Goal: Task Accomplishment & Management: Complete application form

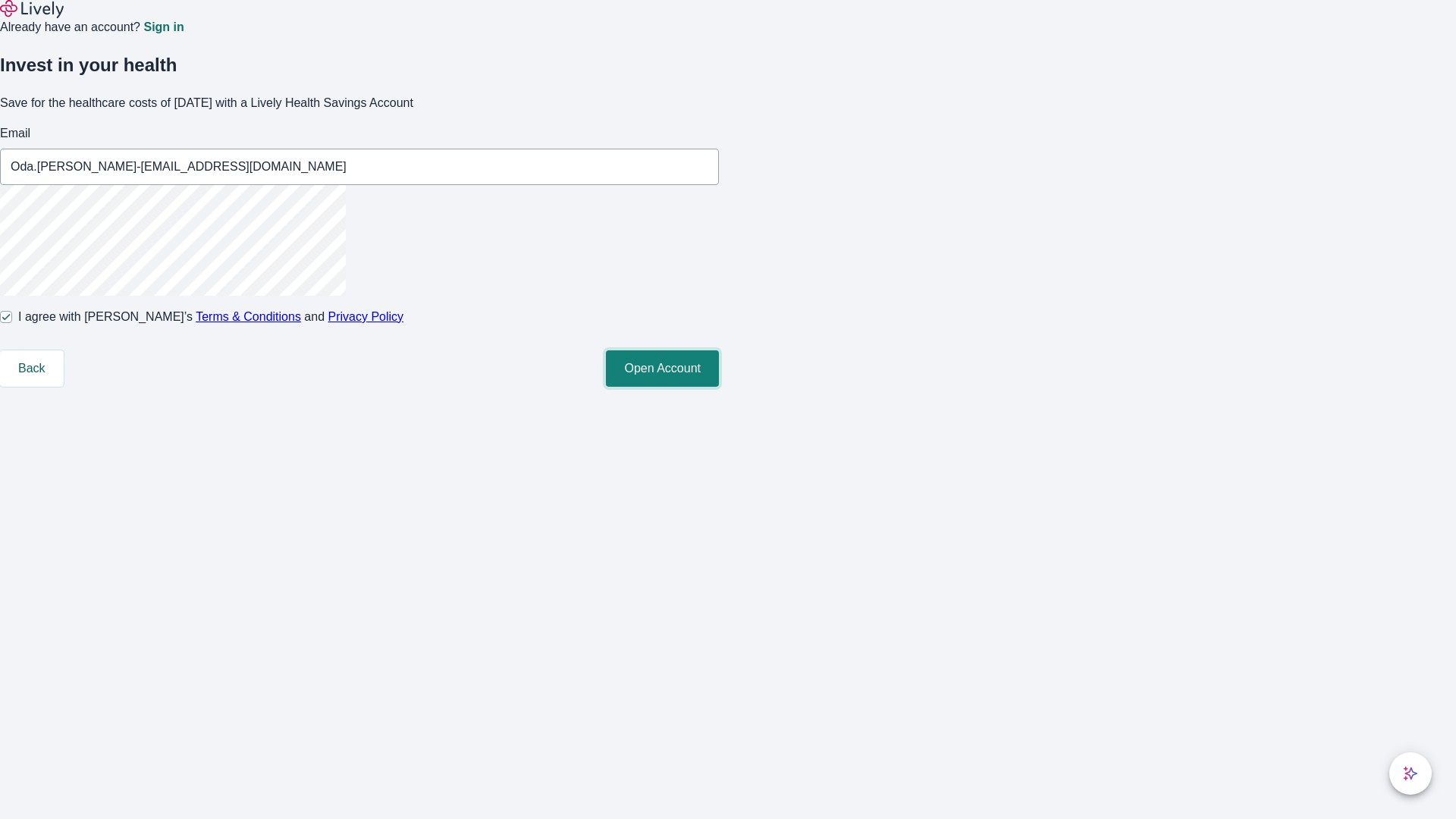
click at [719, 387] on button "Open Account" at bounding box center [663, 368] width 113 height 36
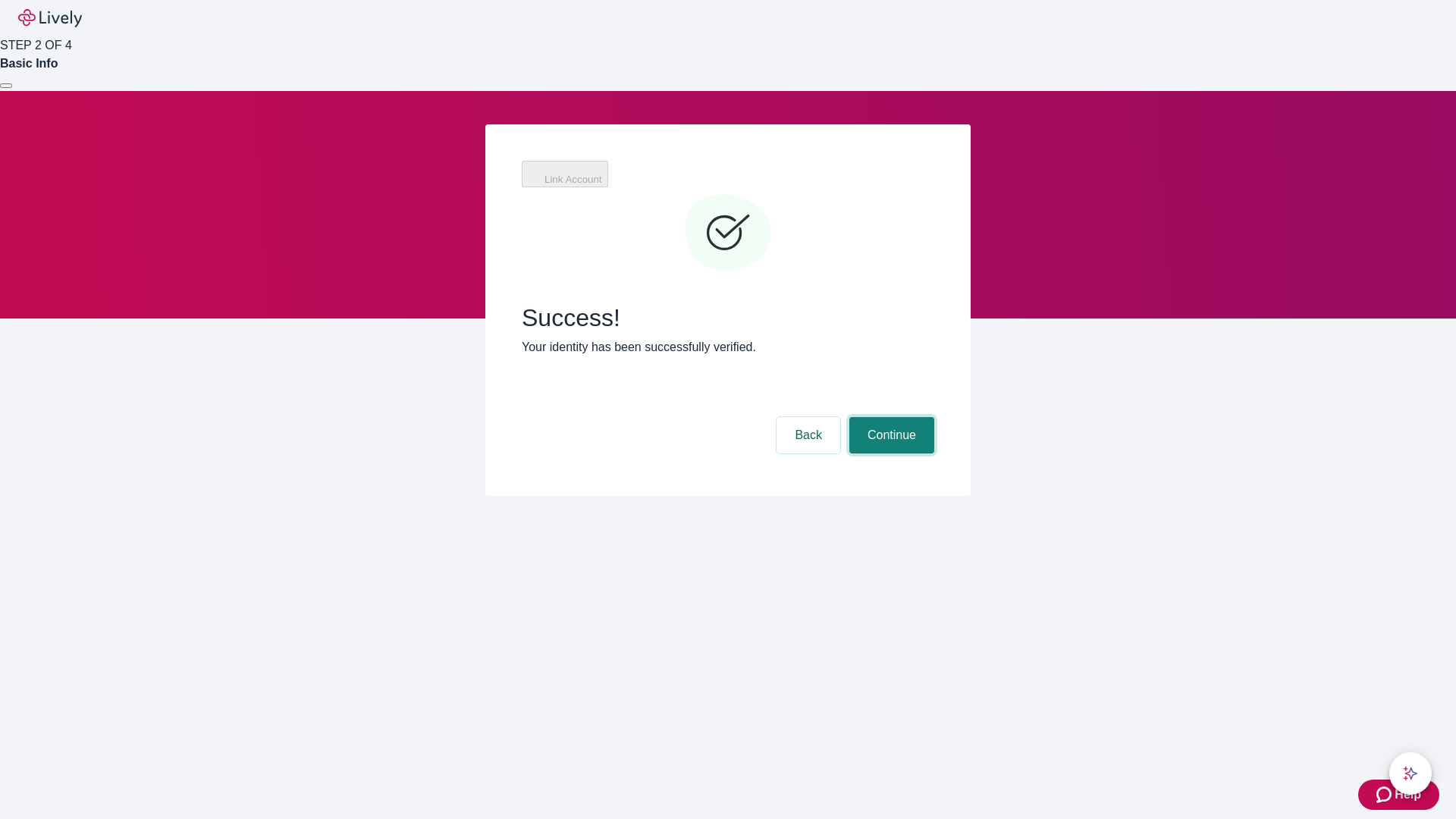
click at [889, 417] on button "Continue" at bounding box center [892, 435] width 85 height 36
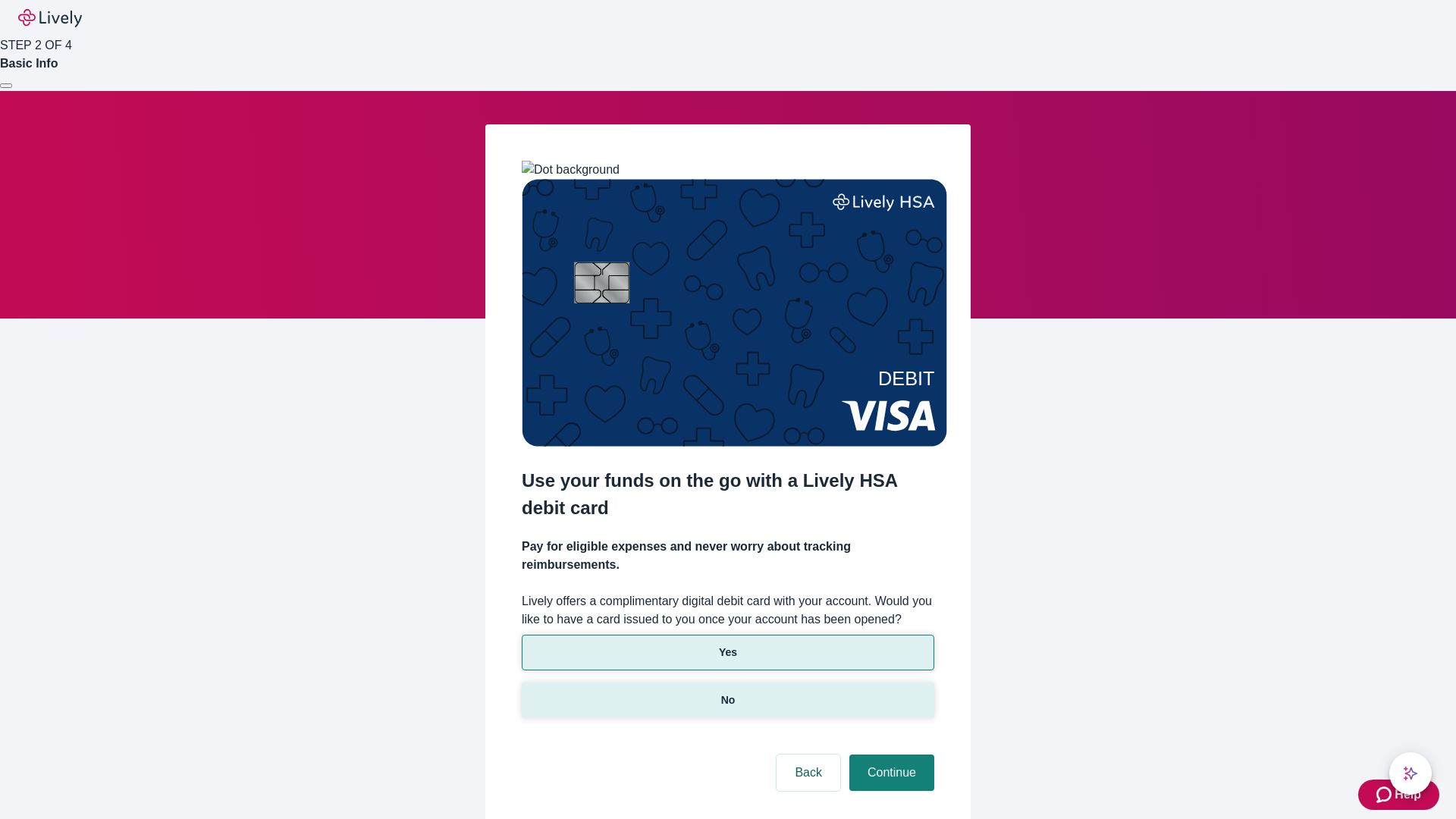
click at [727, 692] on p "No" at bounding box center [728, 700] width 15 height 16
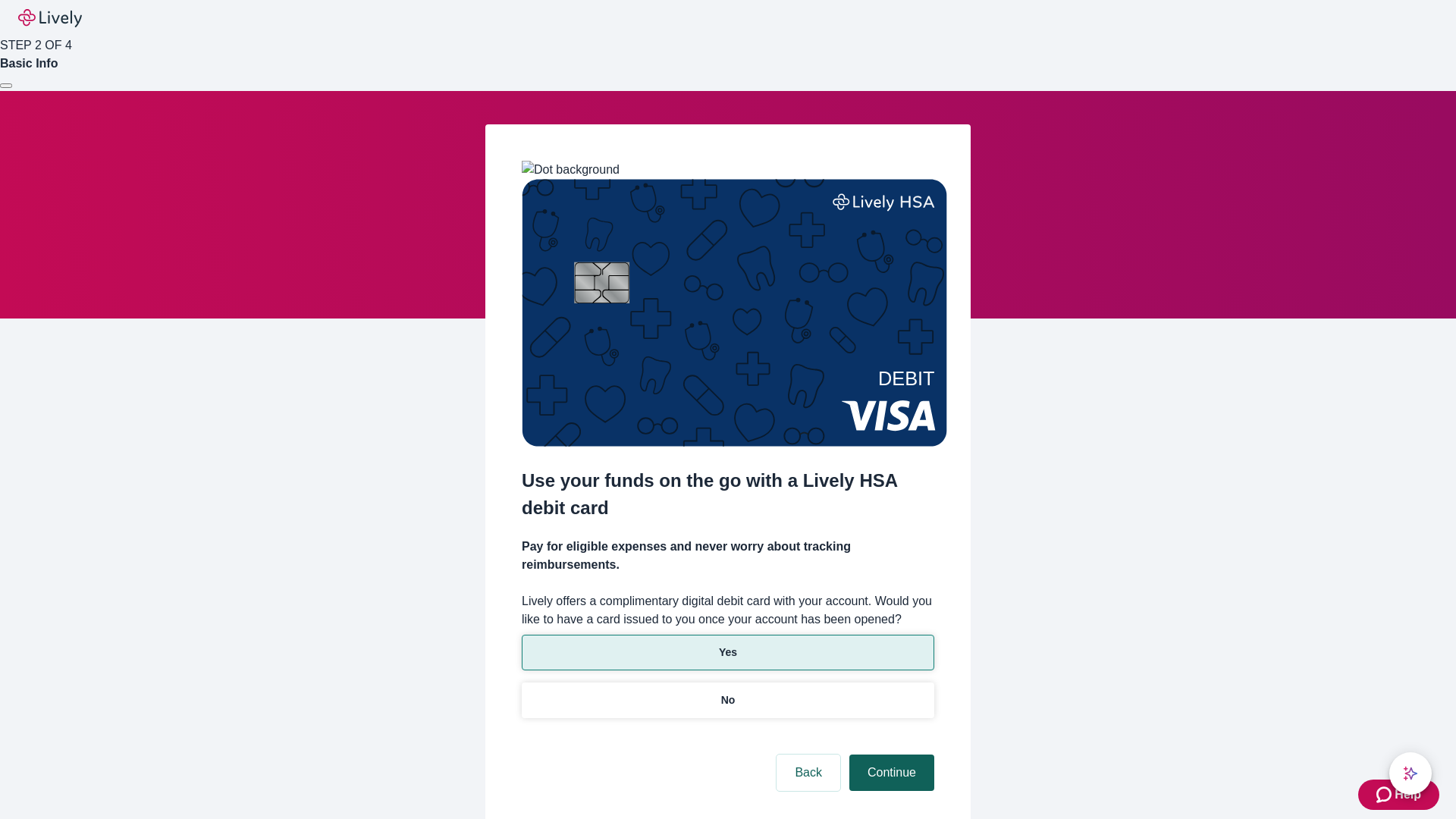
click at [889, 754] on button "Continue" at bounding box center [892, 772] width 85 height 36
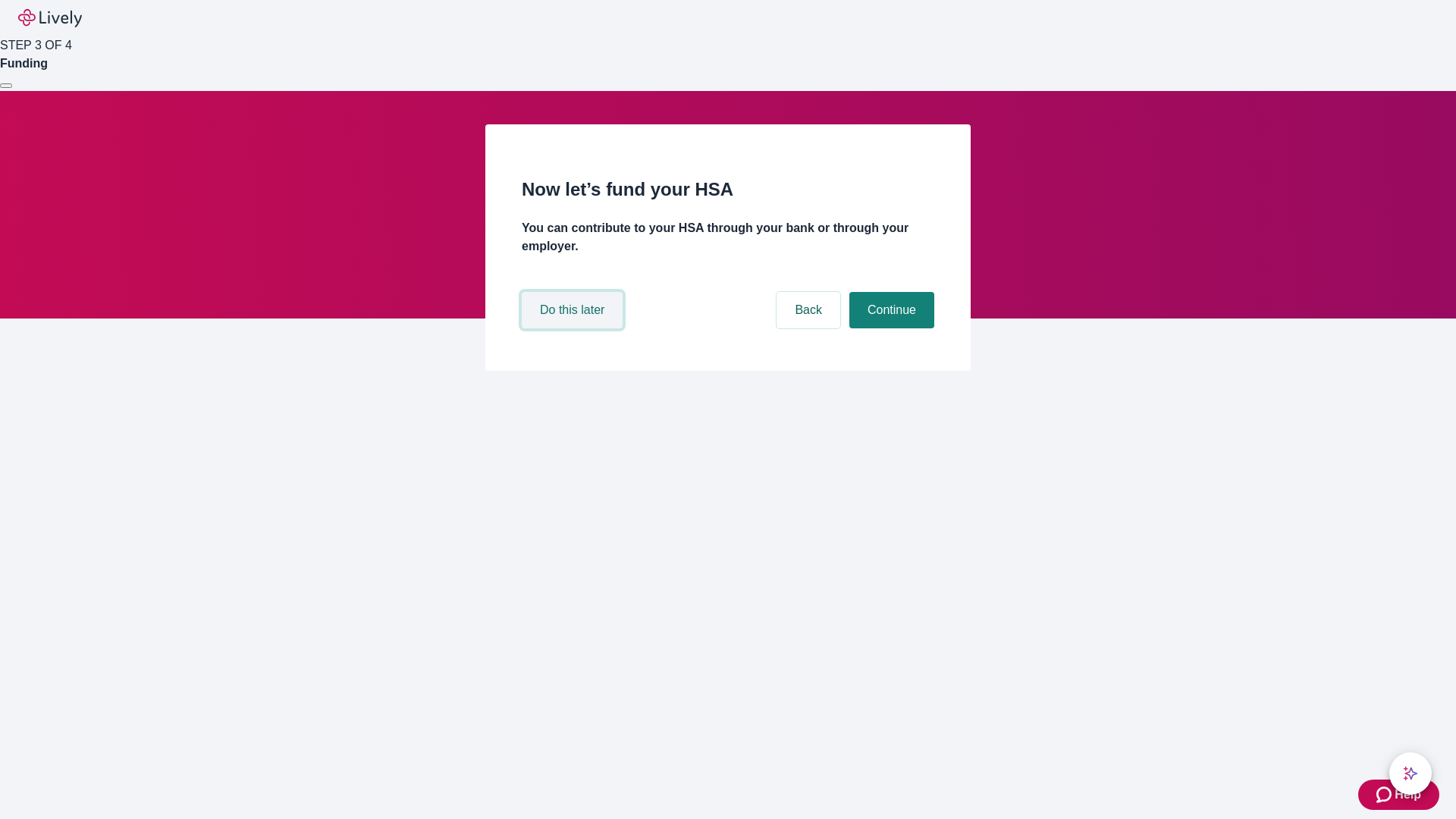
click at [574, 328] on button "Do this later" at bounding box center [572, 310] width 101 height 36
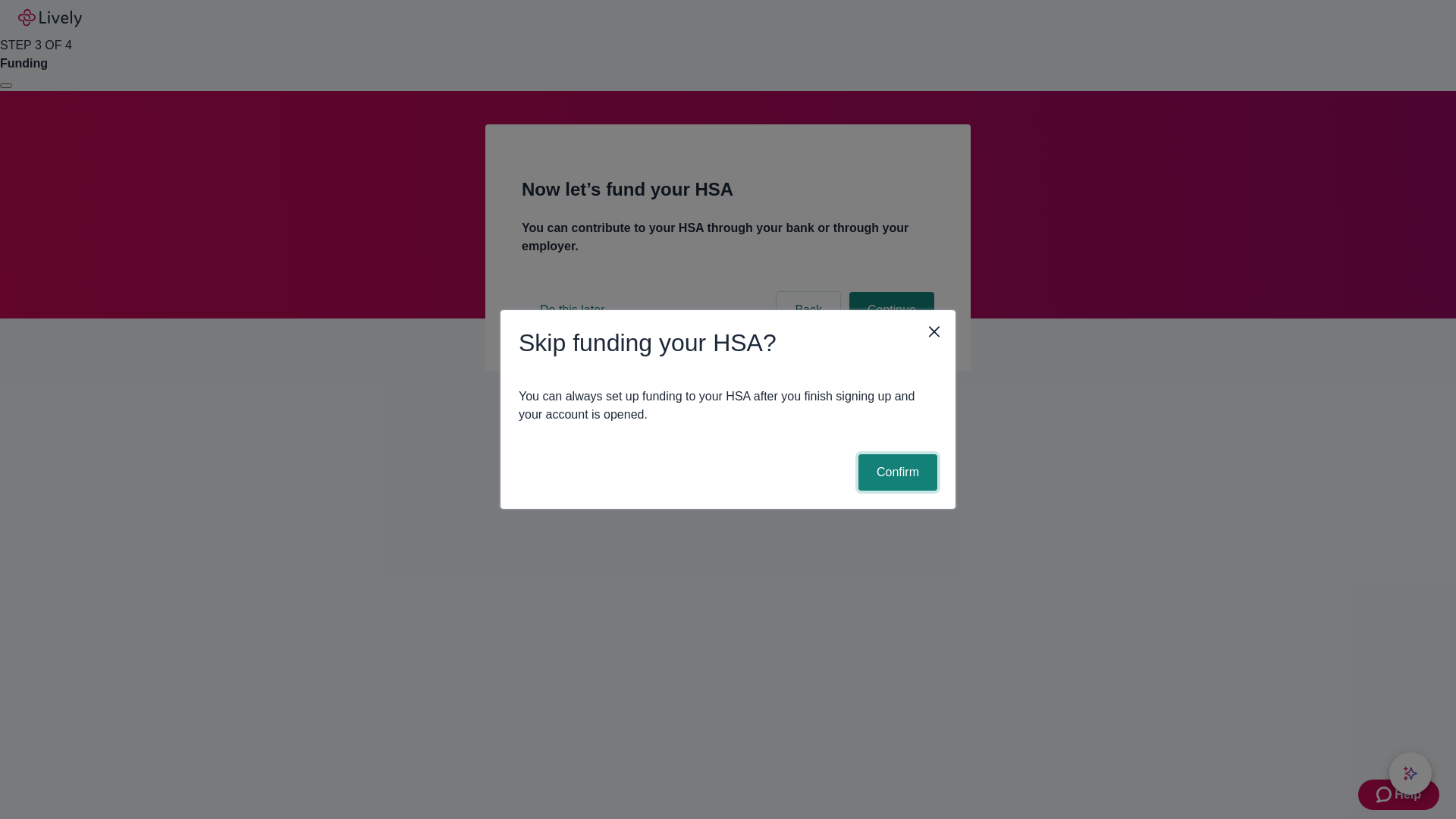
click at [896, 472] on button "Confirm" at bounding box center [897, 472] width 79 height 36
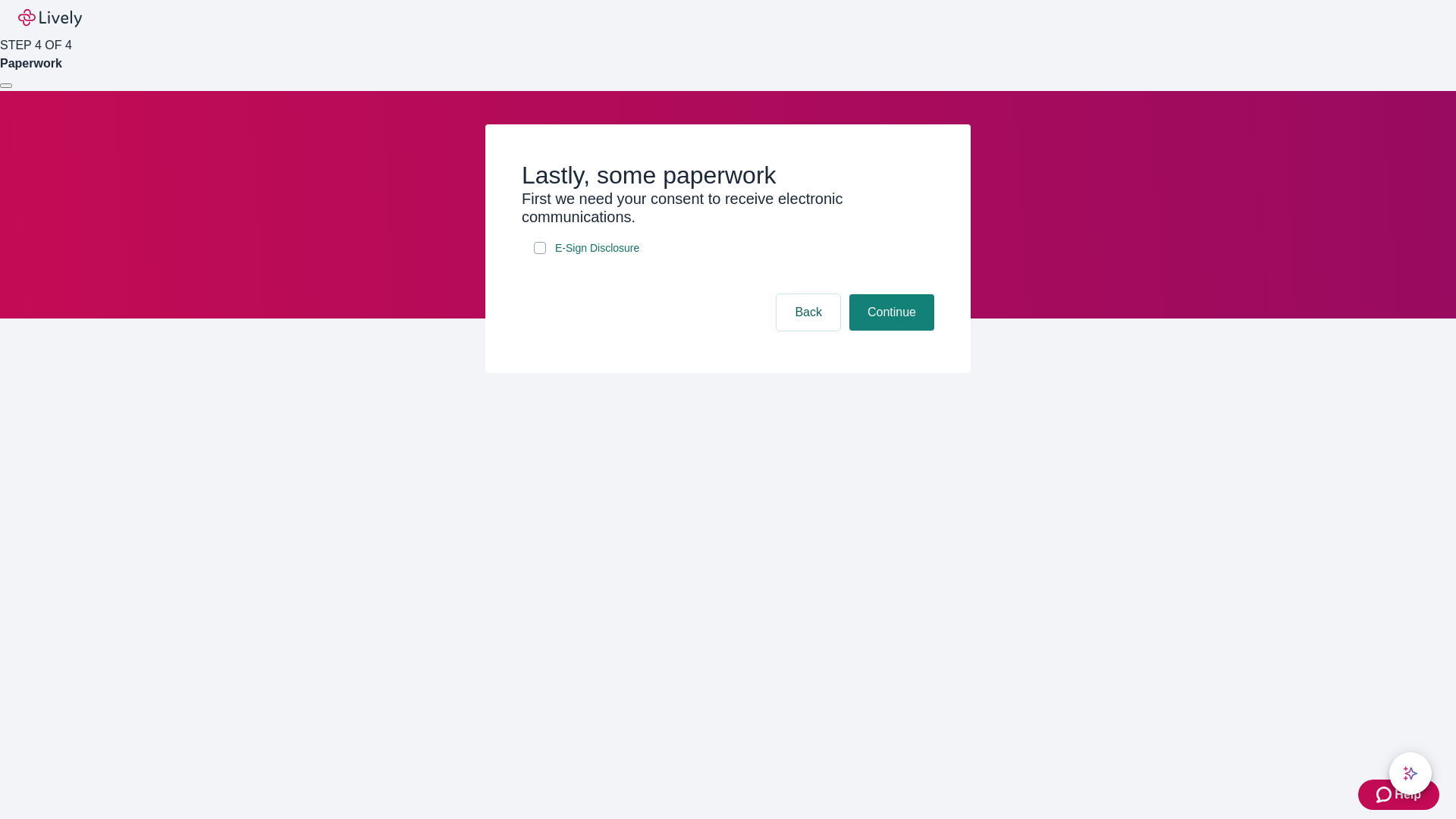
click at [540, 254] on input "E-Sign Disclosure" at bounding box center [539, 248] width 12 height 12
checkbox input "true"
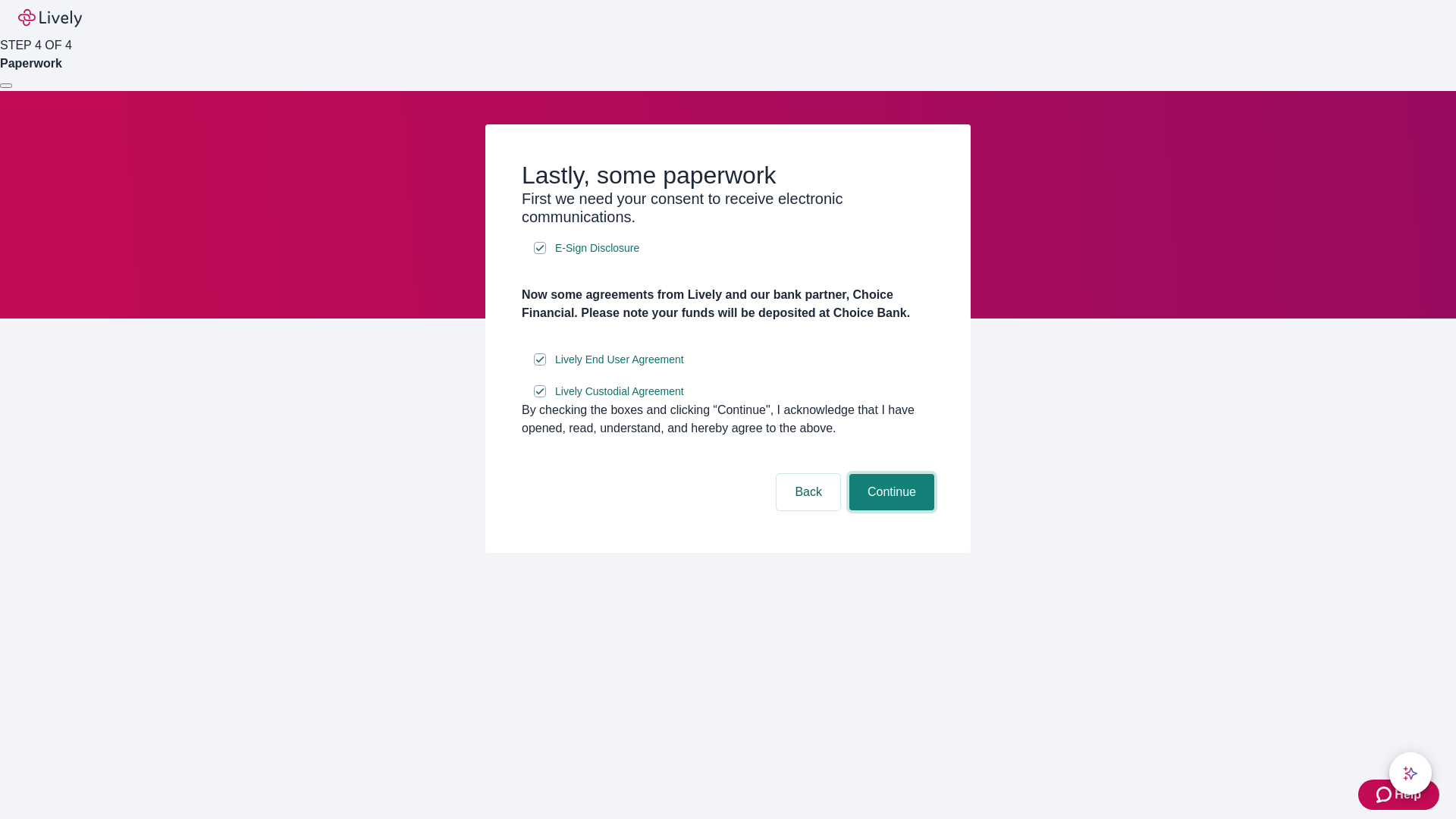
click at [889, 511] on button "Continue" at bounding box center [892, 492] width 85 height 36
